Goal: Task Accomplishment & Management: Manage account settings

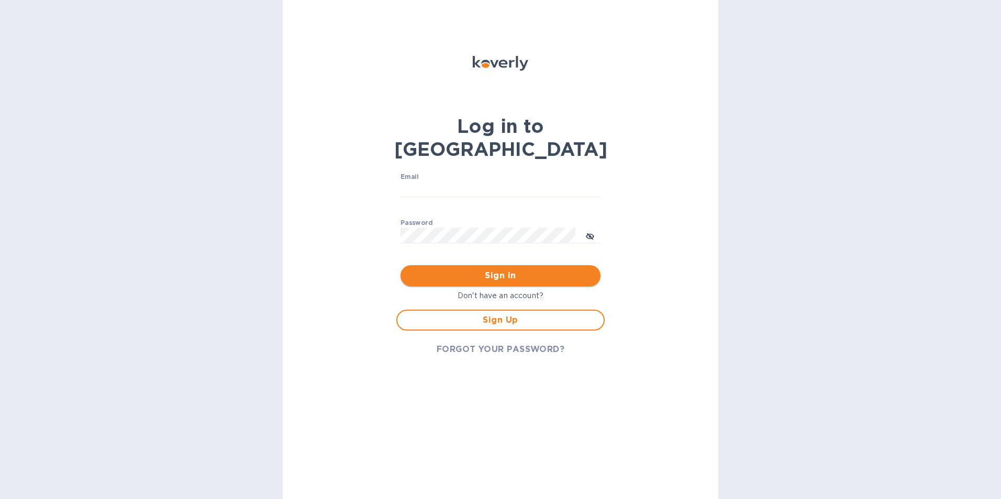
type input "[EMAIL_ADDRESS][DOMAIN_NAME]"
click at [479, 270] on span "Sign in" at bounding box center [500, 276] width 183 height 13
